Goal: Entertainment & Leisure: Consume media (video, audio)

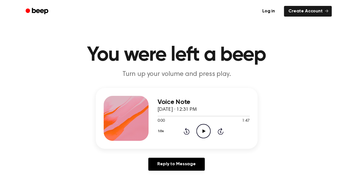
click at [204, 130] on icon "Play Audio" at bounding box center [204, 131] width 14 height 14
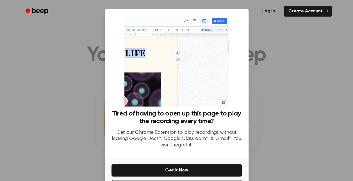
click at [194, 95] on img at bounding box center [177, 61] width 104 height 91
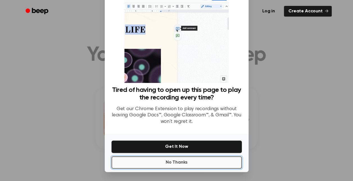
click at [180, 159] on button "No Thanks" at bounding box center [177, 162] width 130 height 12
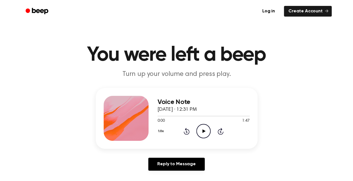
click at [207, 136] on icon "Play Audio" at bounding box center [204, 131] width 14 height 14
click at [204, 134] on icon "Play Audio" at bounding box center [204, 131] width 14 height 14
